Goal: Information Seeking & Learning: Understand process/instructions

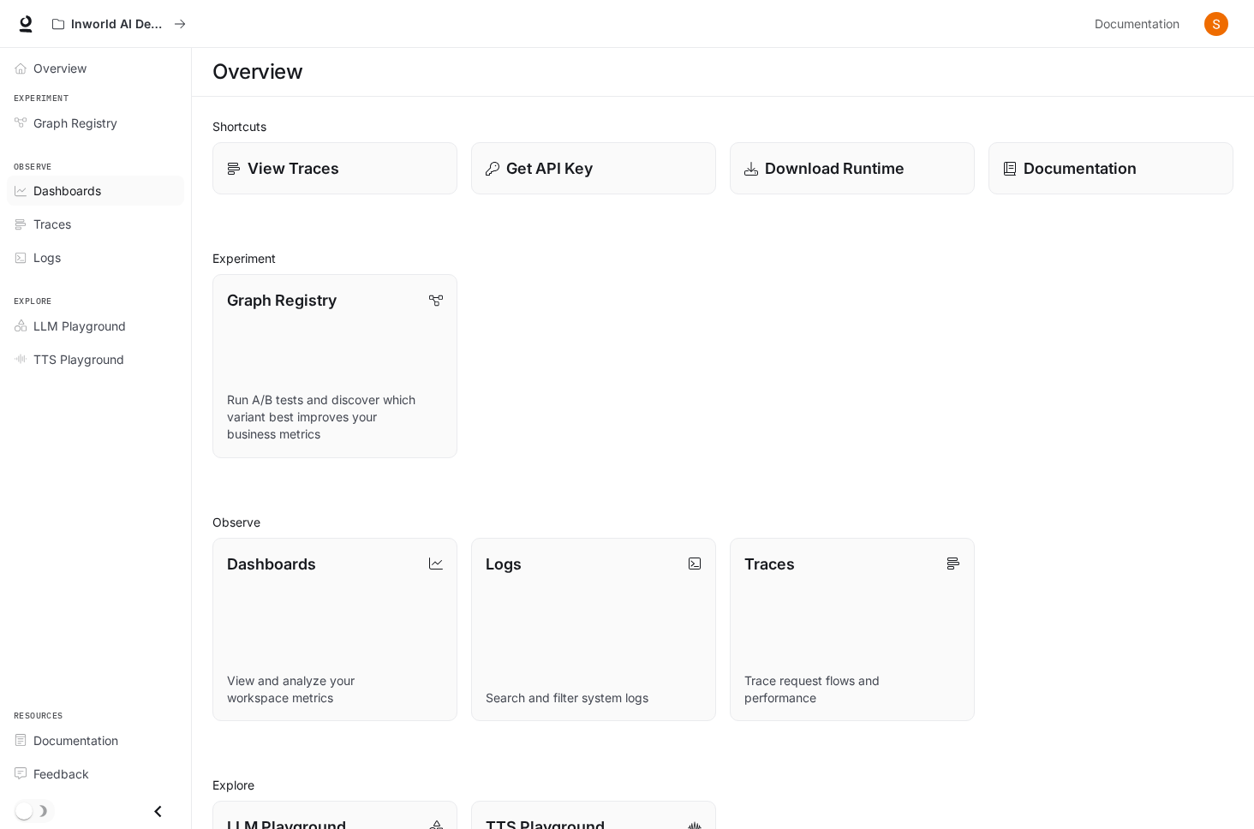
click at [87, 195] on span "Dashboards" at bounding box center [67, 191] width 68 height 18
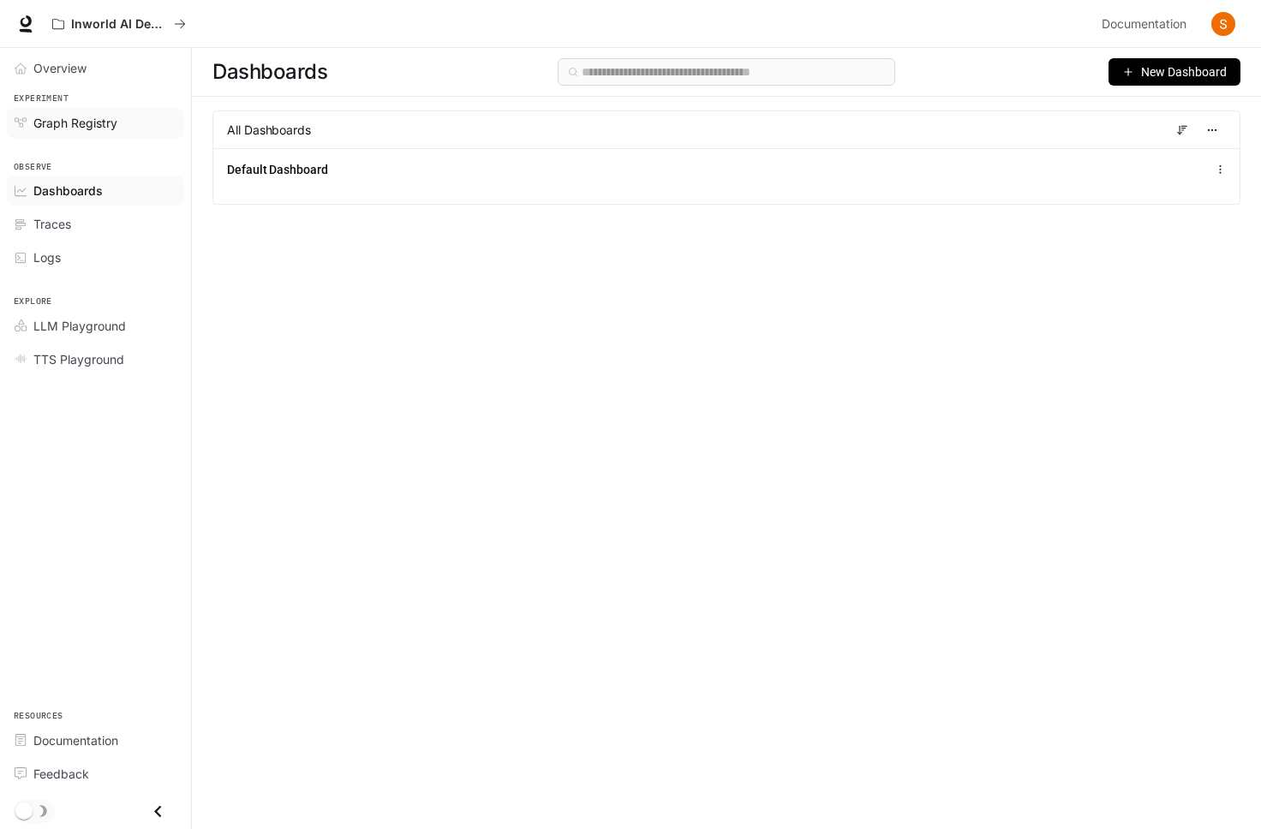
click at [106, 117] on span "Graph Registry" at bounding box center [75, 123] width 84 height 18
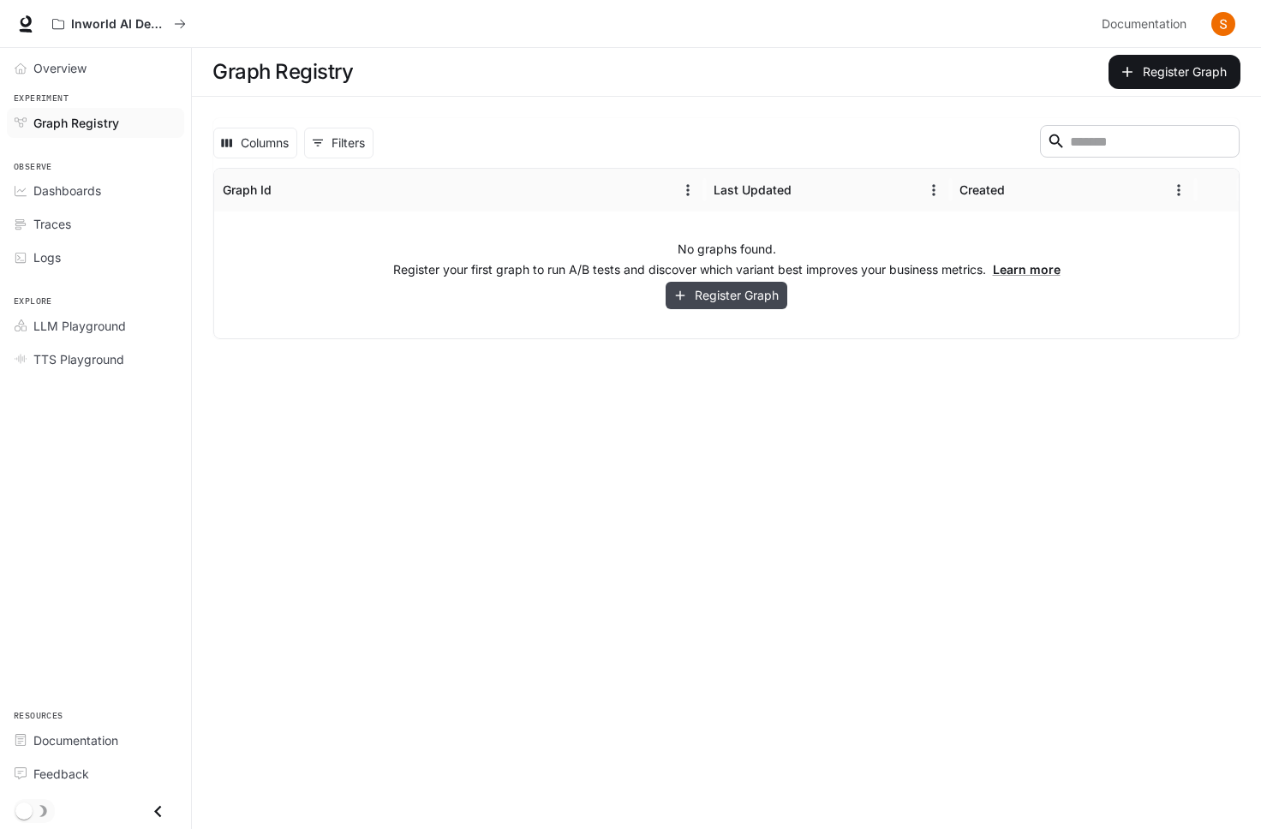
click at [734, 299] on button "Register Graph" at bounding box center [726, 296] width 122 height 28
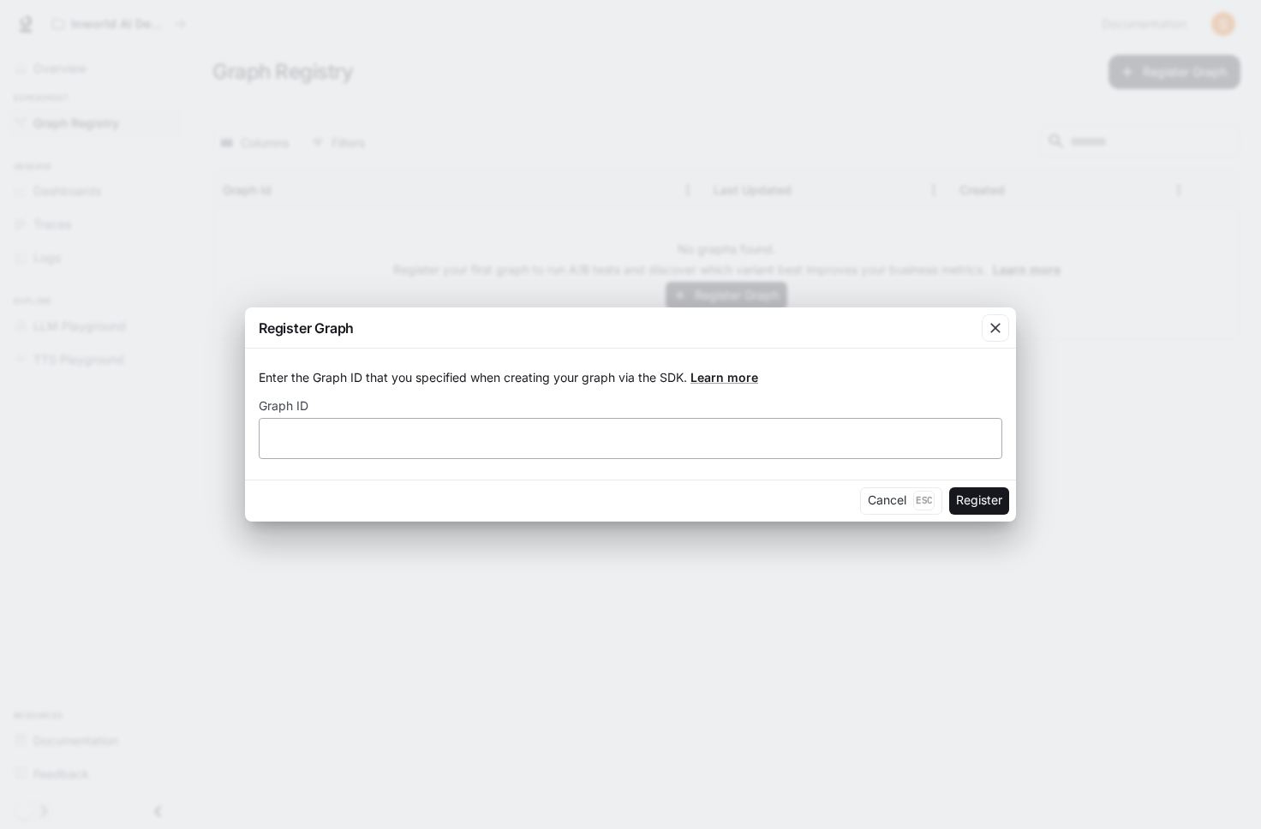
click at [686, 427] on div "​" at bounding box center [630, 438] width 743 height 41
click at [730, 379] on link "Learn more" at bounding box center [724, 377] width 68 height 15
click at [362, 230] on div "Register Graph Enter the Graph ID that you specified when creating your graph v…" at bounding box center [630, 414] width 1261 height 829
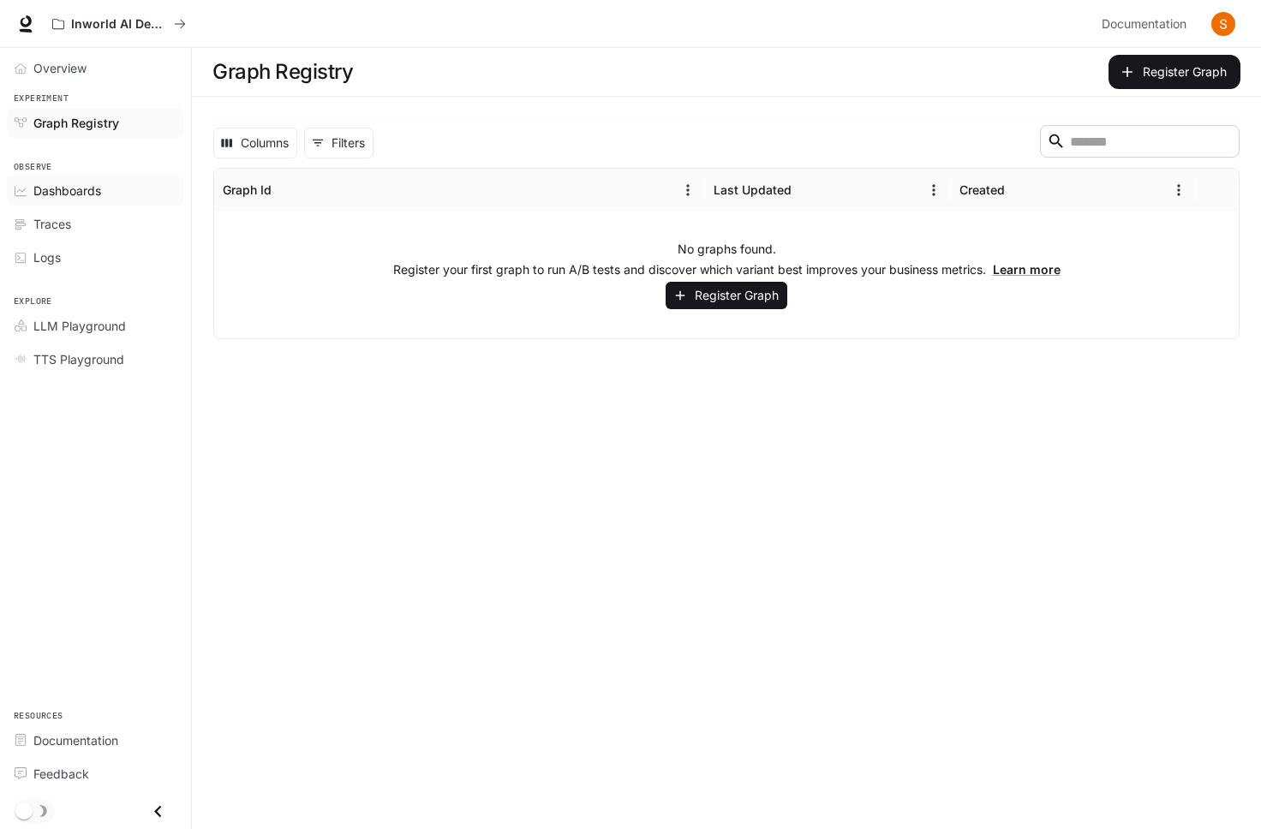
click at [56, 185] on span "Dashboards" at bounding box center [67, 191] width 68 height 18
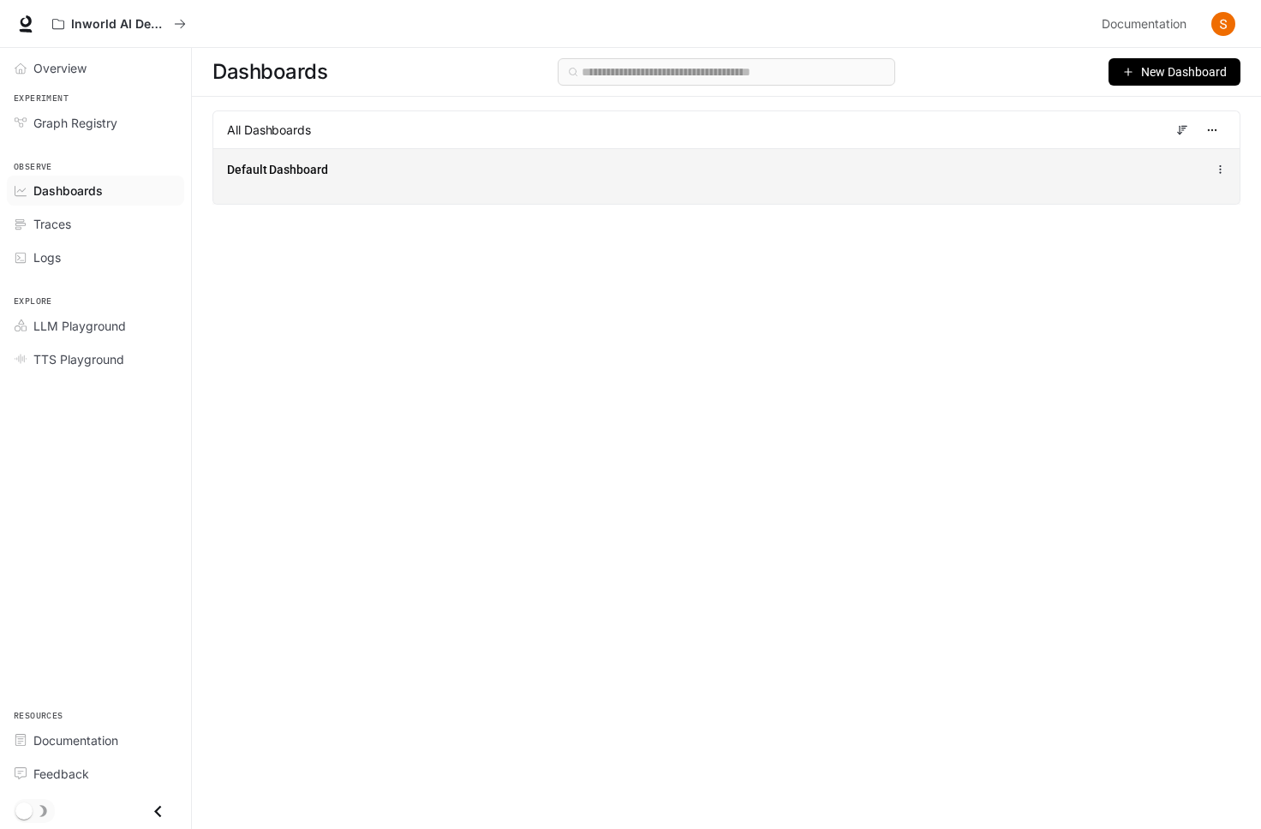
click at [1125, 159] on div "Default Dashboard" at bounding box center [726, 169] width 999 height 21
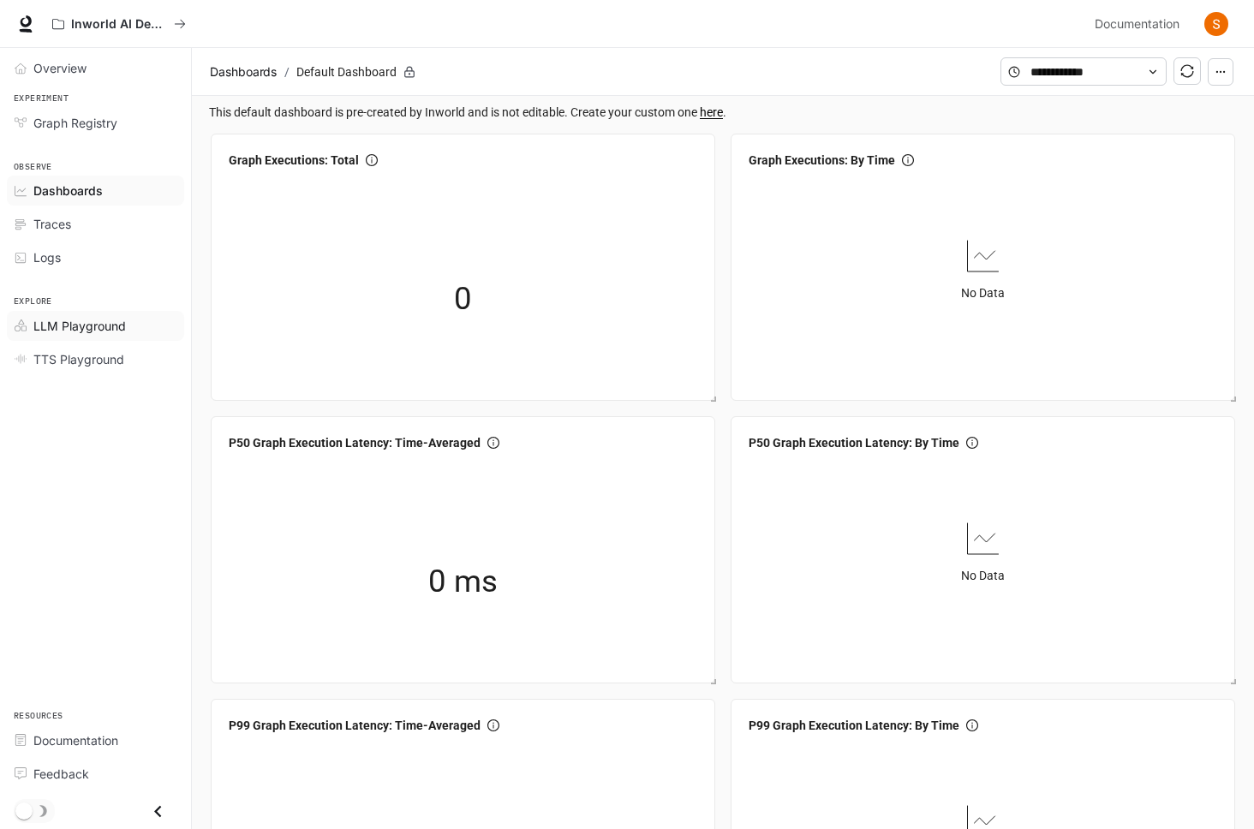
click at [71, 317] on span "LLM Playground" at bounding box center [79, 326] width 92 height 18
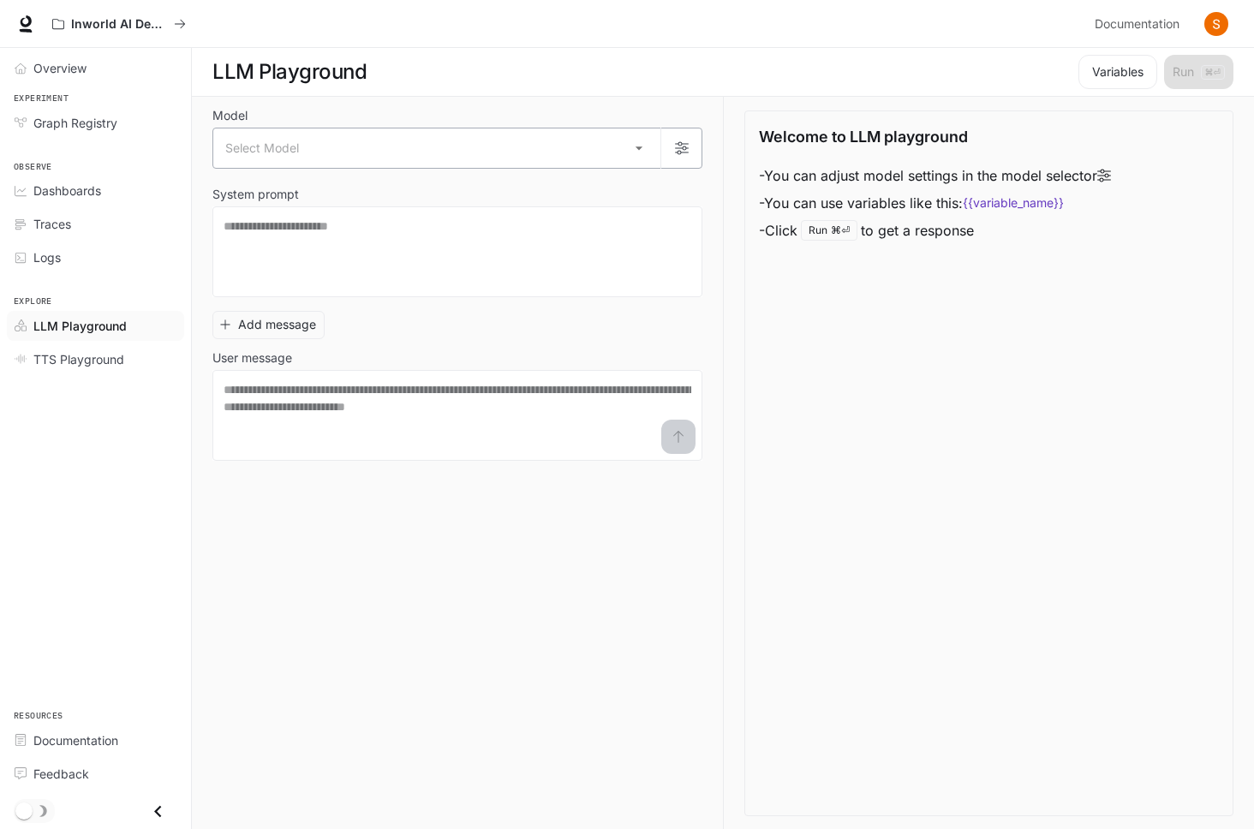
click at [321, 154] on body "Skip to main content Inworld AI Demos Documentation Documentation Portal Overvi…" at bounding box center [627, 415] width 1254 height 830
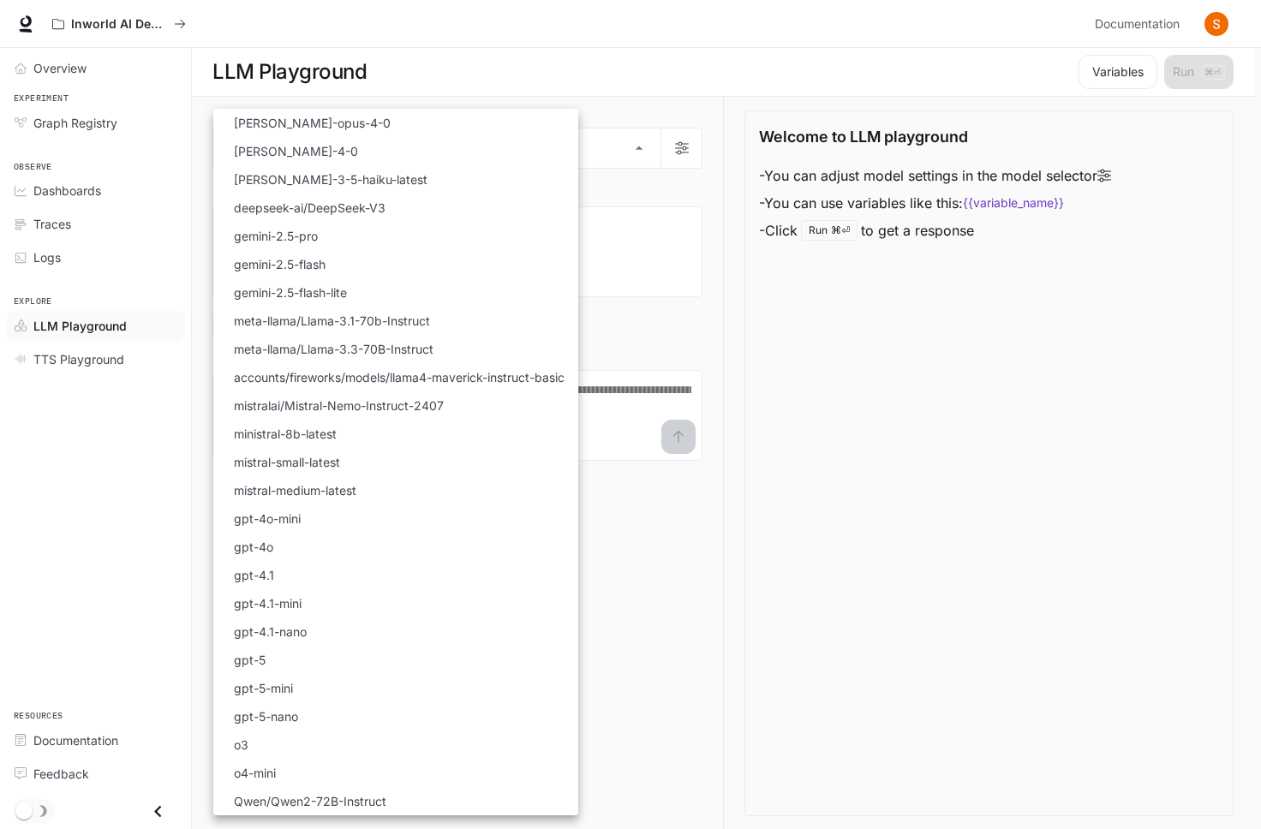
click at [670, 336] on div at bounding box center [630, 414] width 1261 height 829
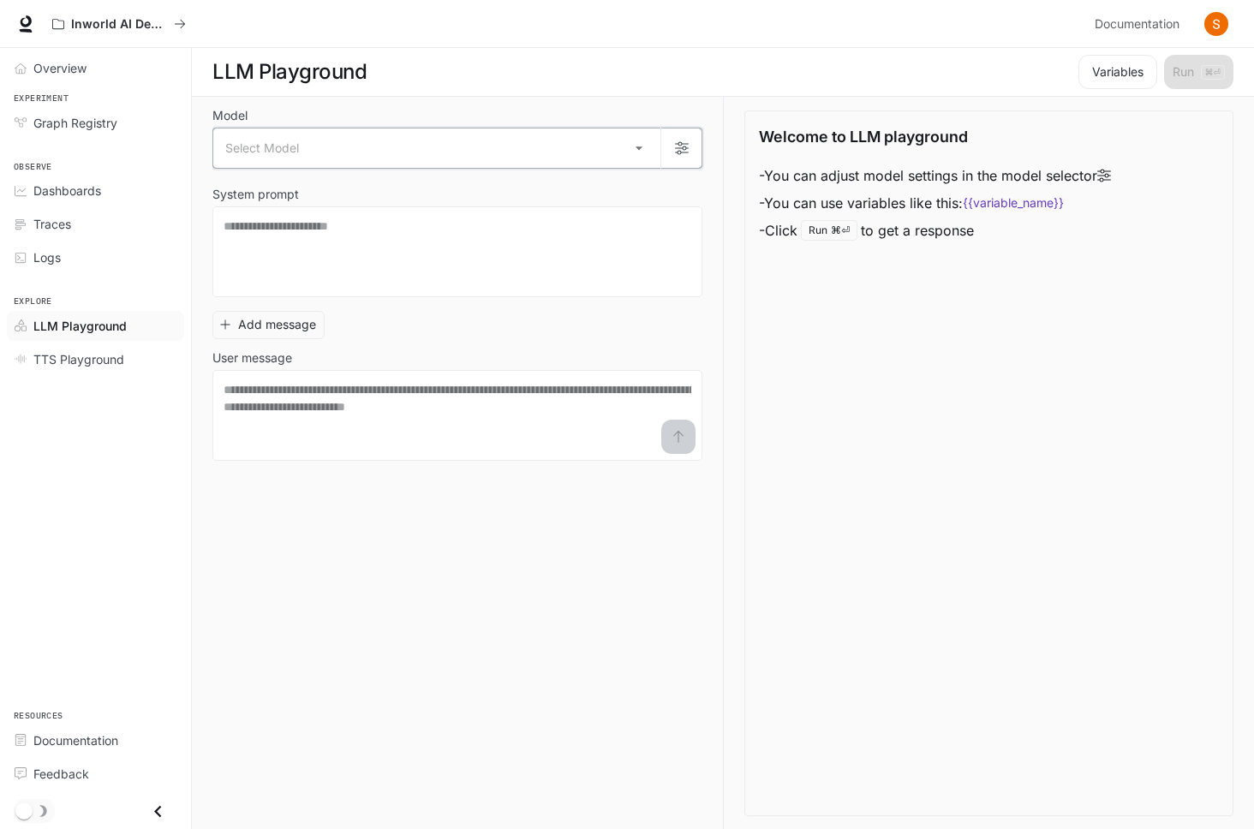
click at [680, 152] on icon "button" at bounding box center [682, 148] width 14 height 13
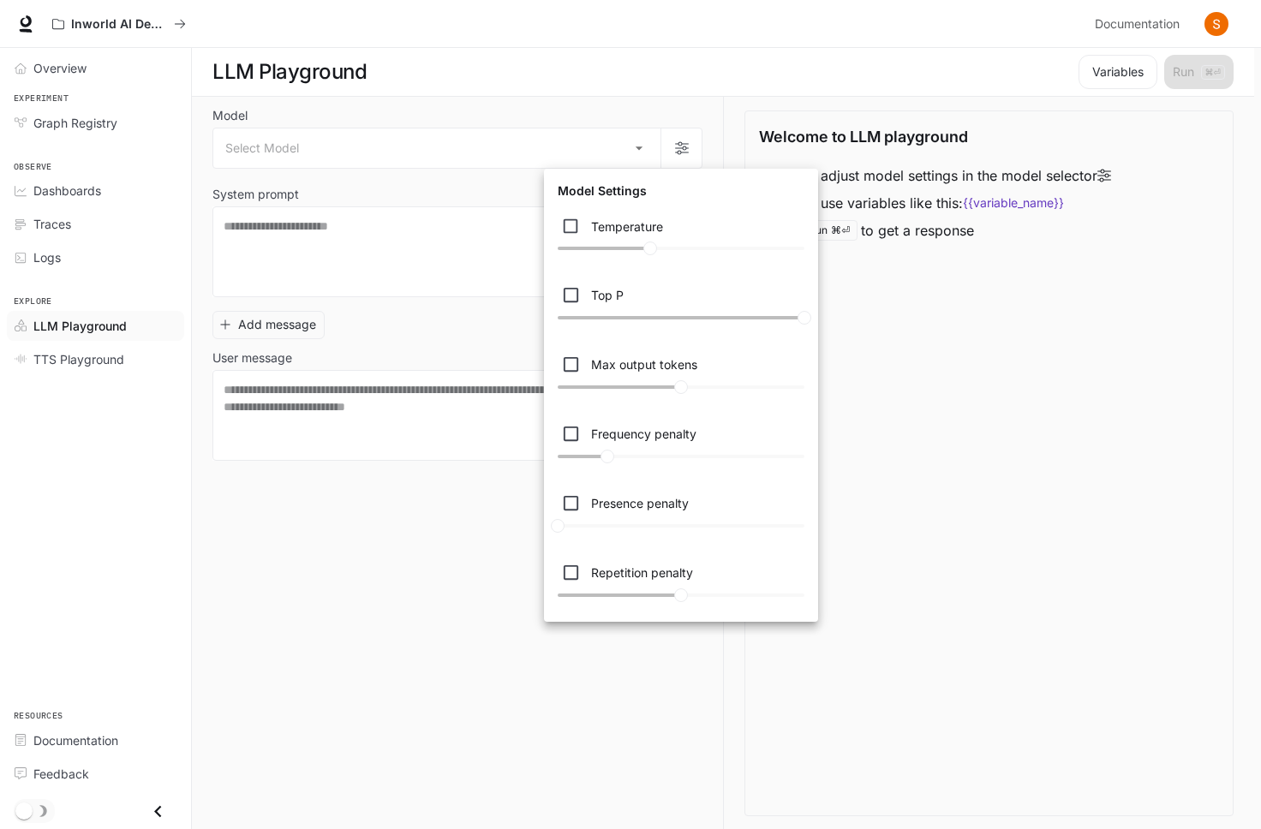
click at [403, 332] on div at bounding box center [630, 414] width 1261 height 829
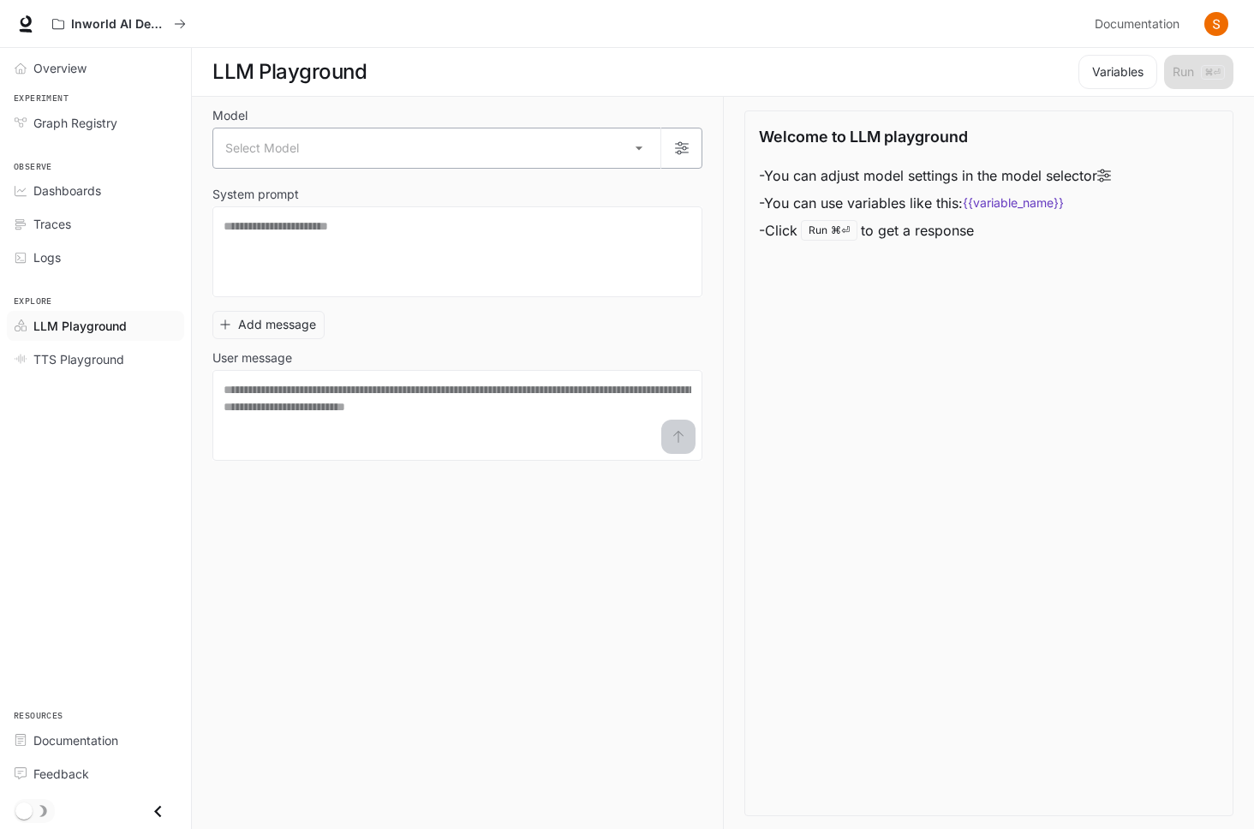
click at [399, 146] on body "Skip to main content Inworld AI Demos Documentation Documentation Portal Overvi…" at bounding box center [627, 415] width 1254 height 830
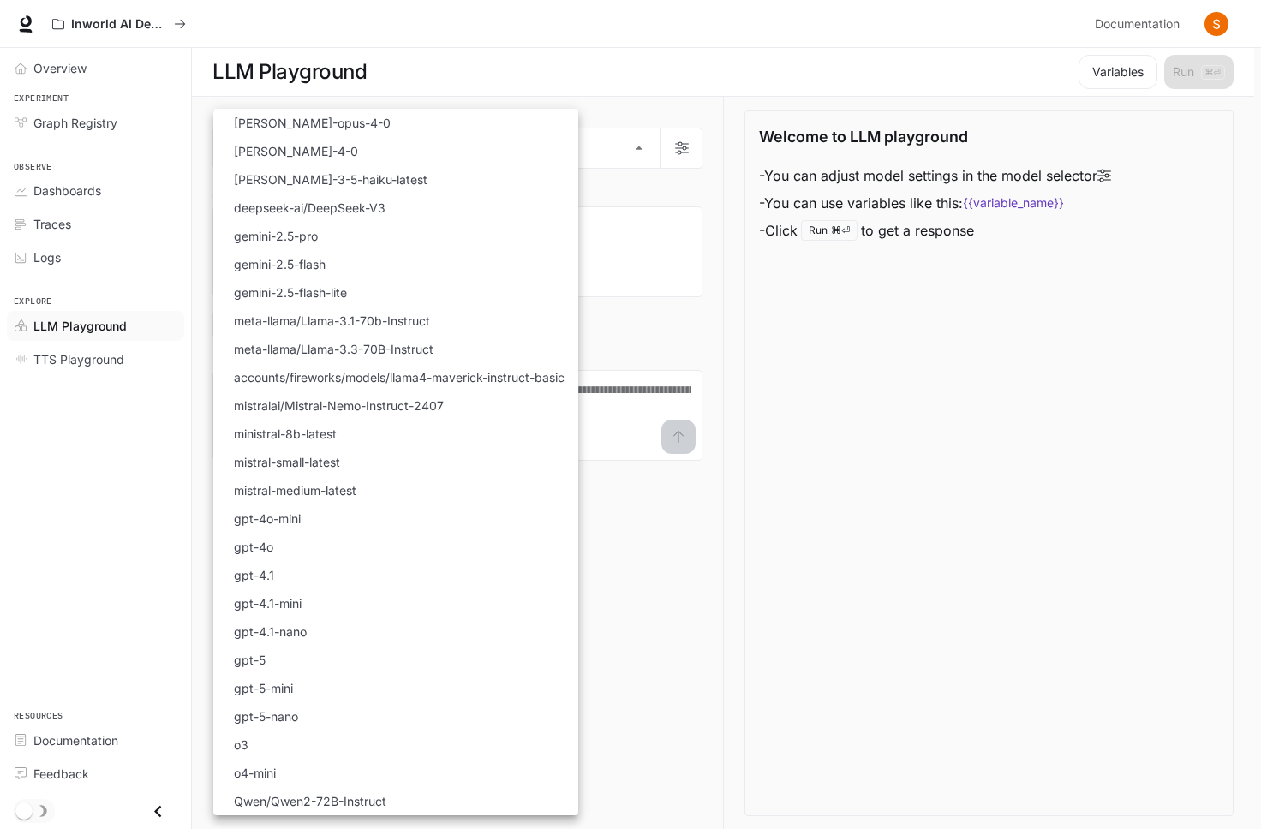
click at [98, 185] on div at bounding box center [630, 414] width 1261 height 829
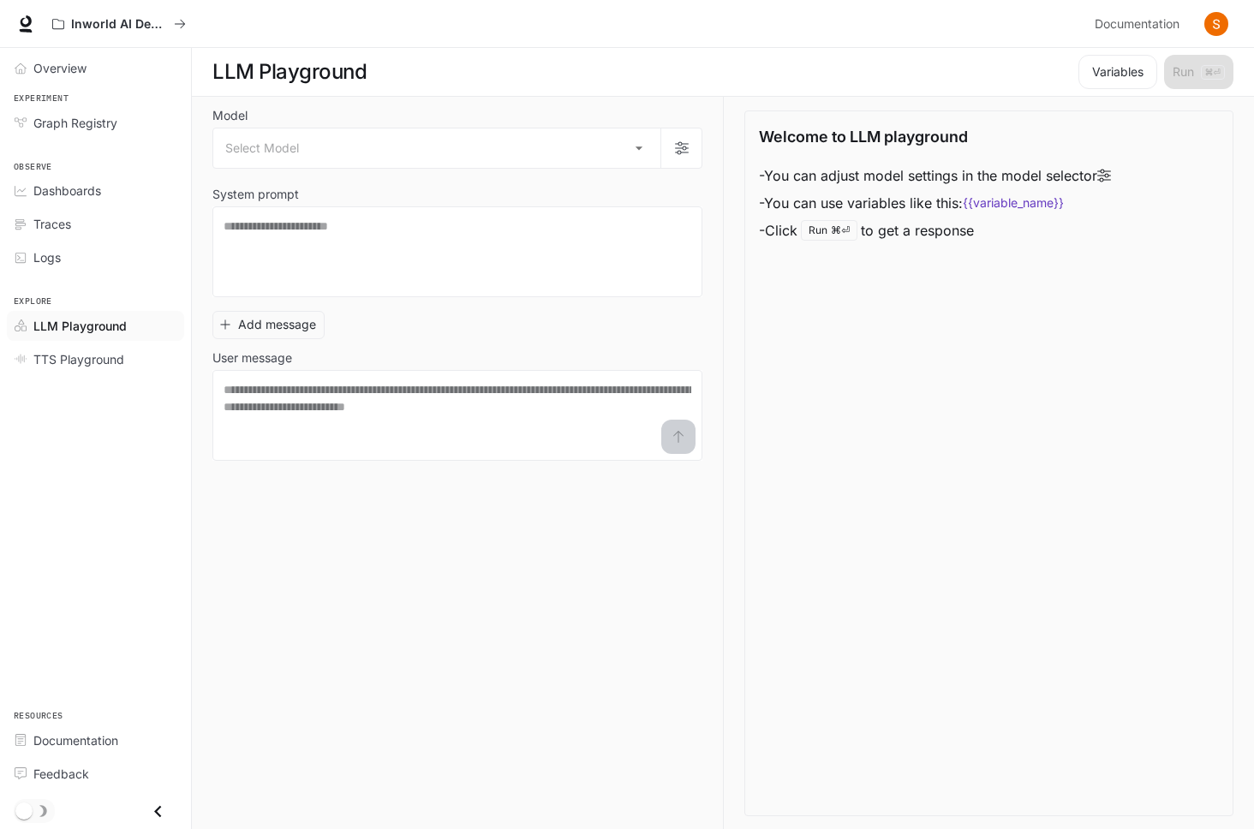
click at [98, 185] on div "Select Model [PERSON_NAME]-opus-4-0 [PERSON_NAME]-4-0 [PERSON_NAME]-3-5-haiku-l…" at bounding box center [627, 414] width 1254 height 829
click at [63, 232] on span "Traces" at bounding box center [52, 224] width 38 height 18
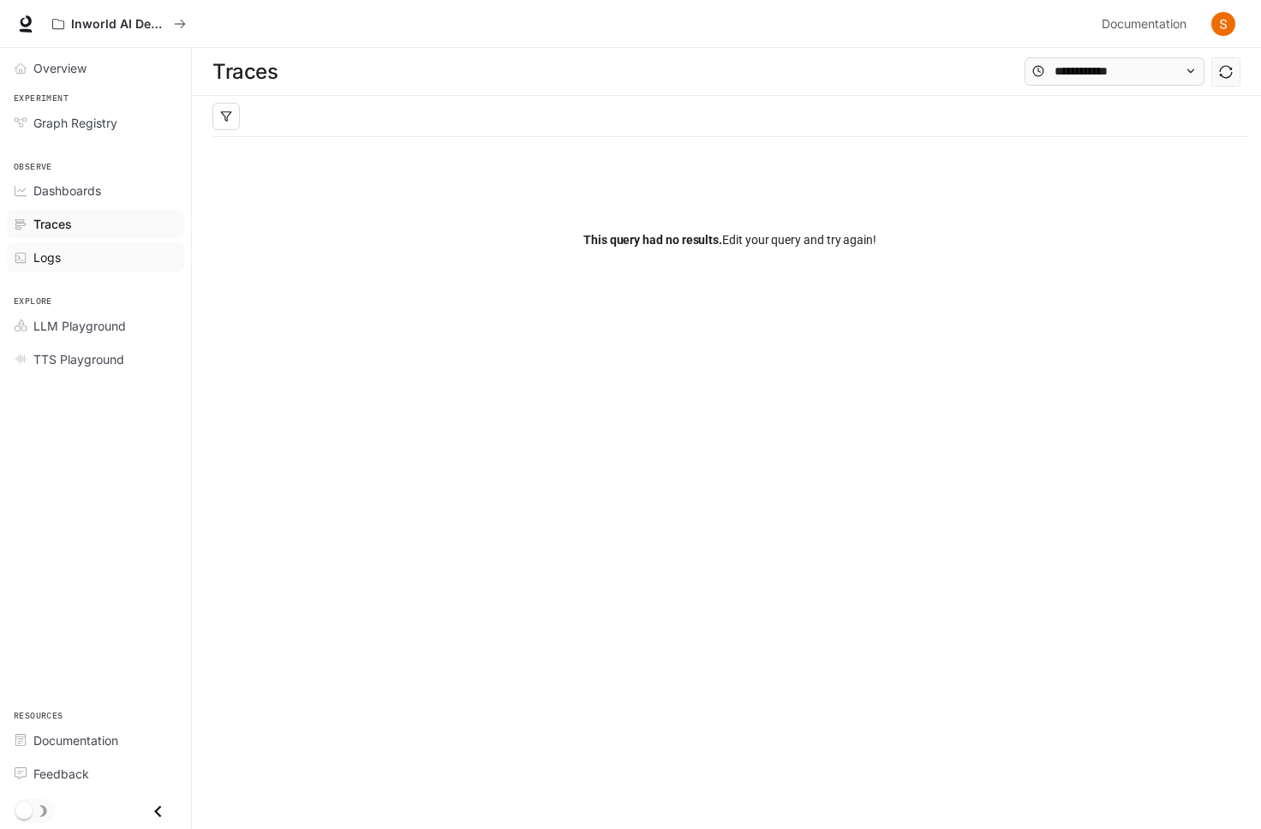
click at [57, 251] on span "Logs" at bounding box center [46, 257] width 27 height 18
